Goal: Information Seeking & Learning: Learn about a topic

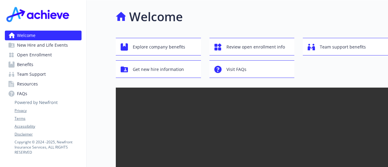
click at [29, 66] on span "Benefits" at bounding box center [25, 65] width 16 height 10
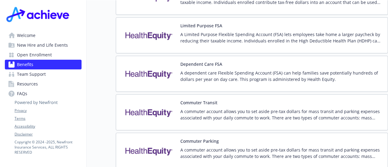
scroll to position [934, 0]
